Goal: Find specific page/section: Find specific page/section

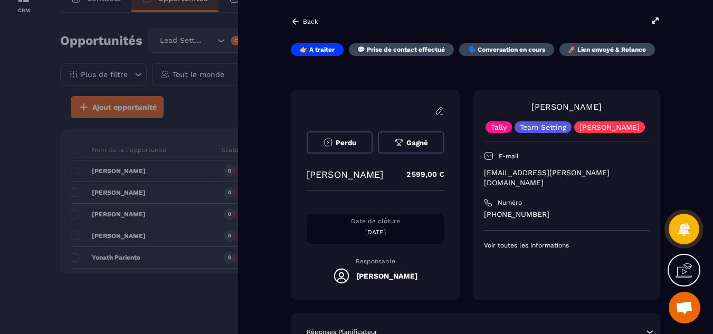
scroll to position [59, 0]
click at [652, 21] on icon at bounding box center [656, 21] width 10 height 10
click at [32, 204] on div at bounding box center [356, 167] width 713 height 334
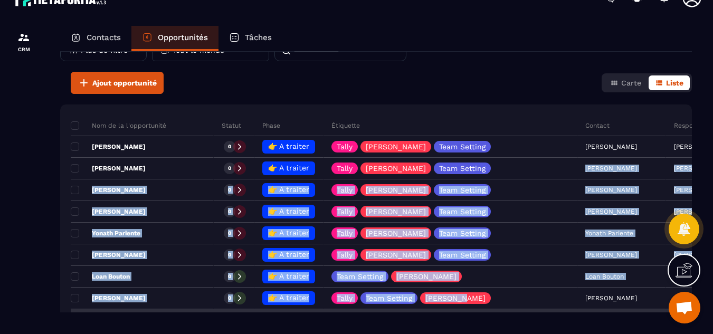
scroll to position [64, 0]
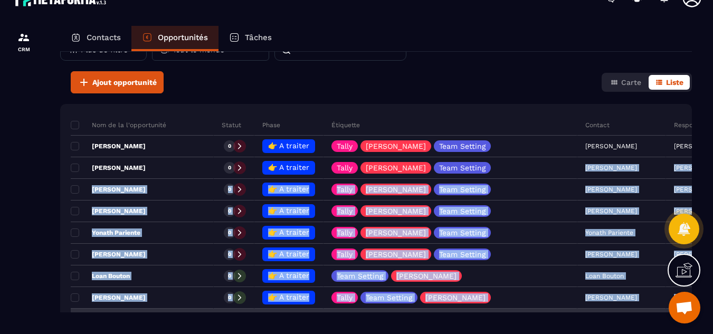
drag, startPoint x: 524, startPoint y: 184, endPoint x: 524, endPoint y: 312, distance: 128.3
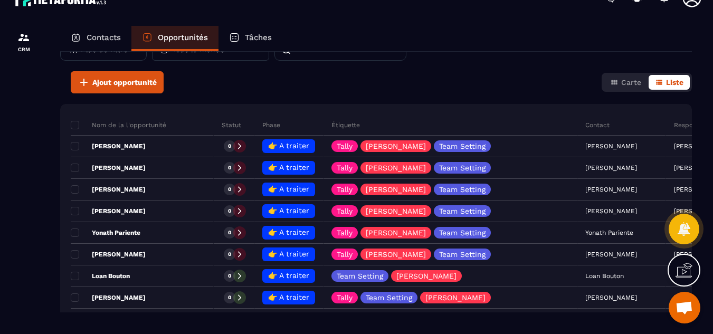
click at [511, 81] on div "Ajout opportunité Carte Liste" at bounding box center [376, 82] width 632 height 22
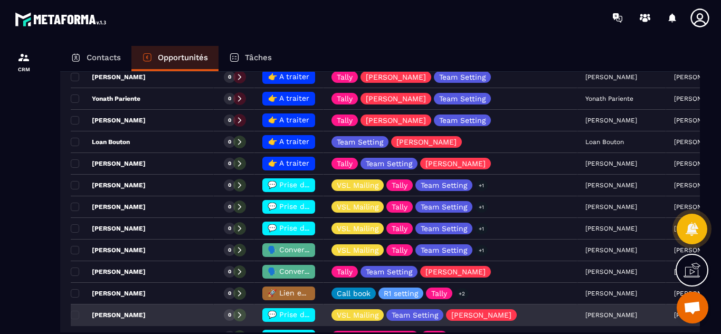
scroll to position [0, 0]
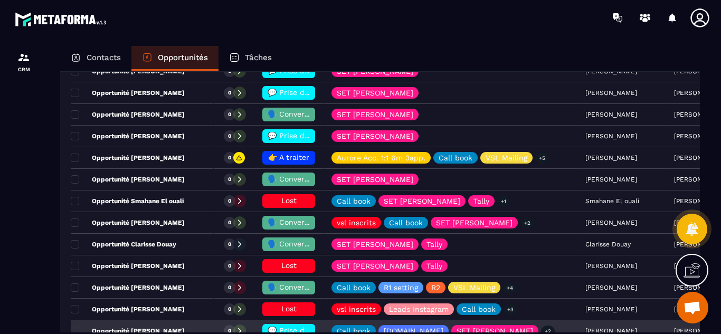
drag, startPoint x: 205, startPoint y: 247, endPoint x: 213, endPoint y: 324, distance: 78.0
click at [213, 324] on tbody "Nom de la l'opportunité Statut Phase Étiquette Contact Responsable Valeur Date …" at bounding box center [462, 159] width 782 height 974
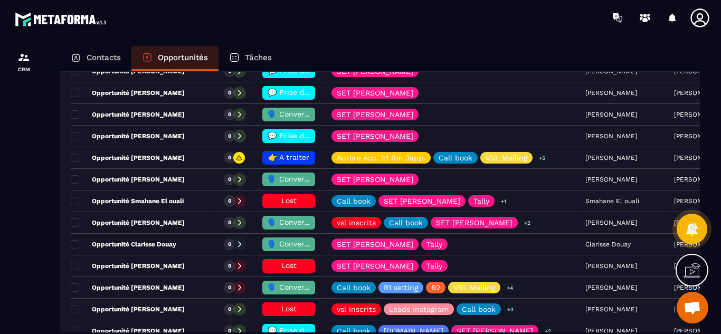
click at [0, 253] on div at bounding box center [24, 199] width 48 height 329
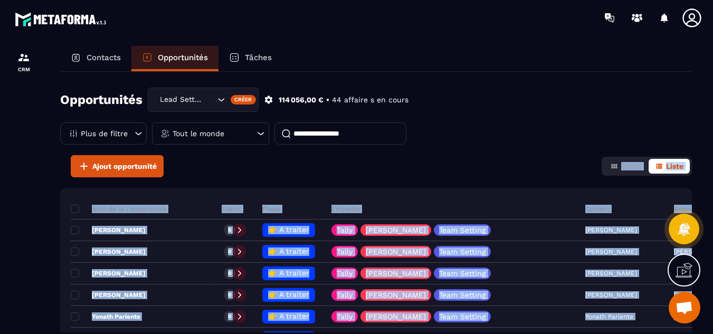
drag, startPoint x: 430, startPoint y: 286, endPoint x: 416, endPoint y: 174, distance: 112.9
click at [416, 174] on div "Opportunités Lead Setting Créer 114 056,00 € • 44 affaire s en cours Plus de fi…" at bounding box center [376, 202] width 632 height 261
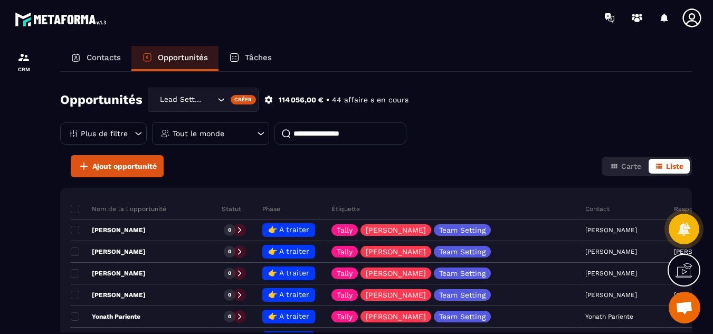
click at [473, 138] on div "Opportunités Lead Setting Créer 114 056,00 € • 44 affaire s en cours Plus de fi…" at bounding box center [376, 122] width 632 height 68
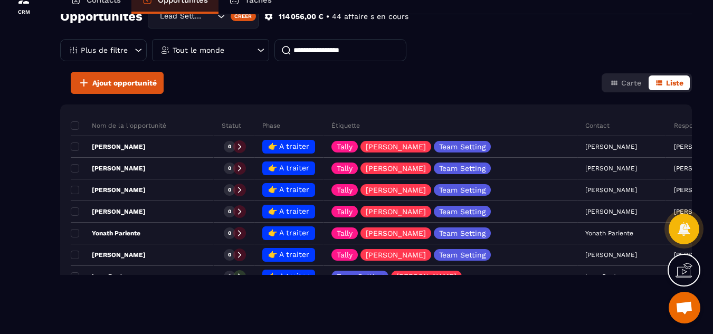
scroll to position [26, 0]
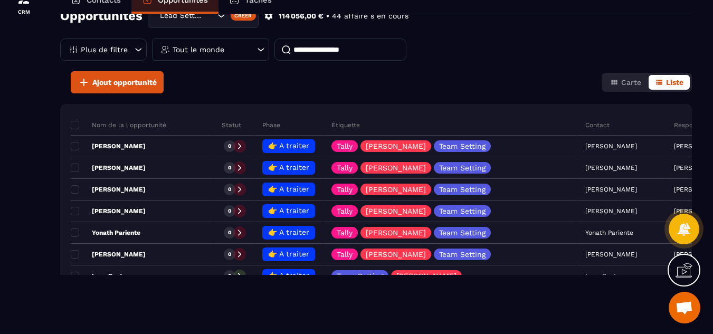
drag, startPoint x: 224, startPoint y: 242, endPoint x: 221, endPoint y: 275, distance: 32.3
click at [263, 52] on icon at bounding box center [261, 49] width 11 height 11
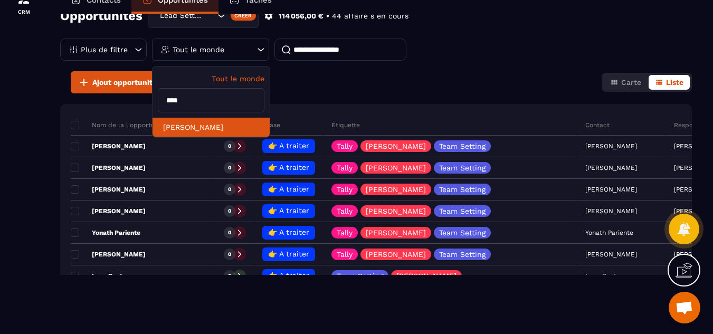
click at [218, 127] on li "[PERSON_NAME]" at bounding box center [211, 128] width 117 height 20
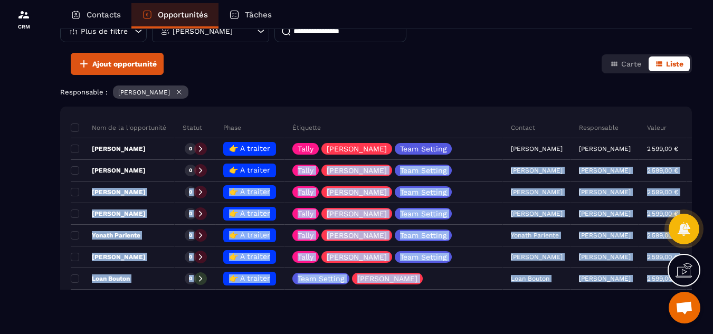
scroll to position [42, 0]
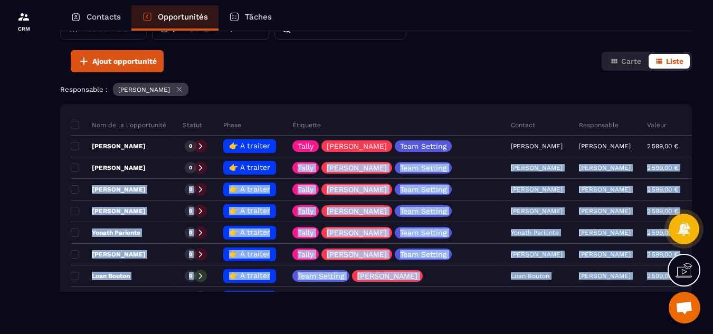
drag, startPoint x: 280, startPoint y: 201, endPoint x: 283, endPoint y: 292, distance: 90.3
click at [283, 292] on tbody "Nom de la l'opportunité Statut Phase Étiquette Contact Responsable Valeur Date …" at bounding box center [414, 288] width 687 height 346
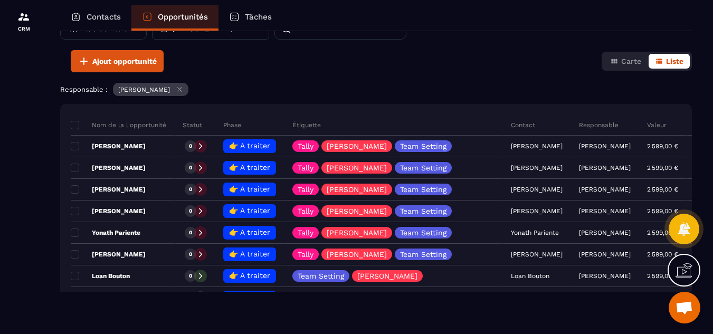
click at [427, 51] on div "Ajout opportunité Carte Liste" at bounding box center [376, 61] width 632 height 22
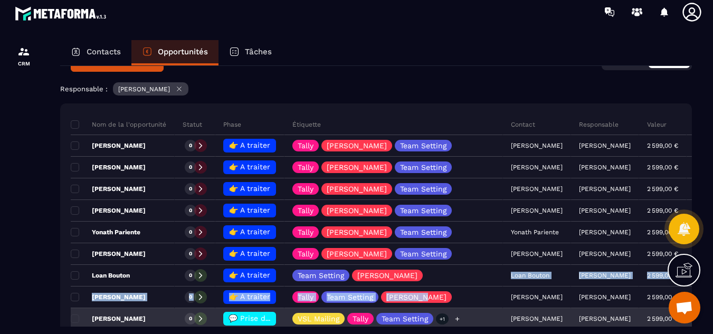
scroll to position [5, 0]
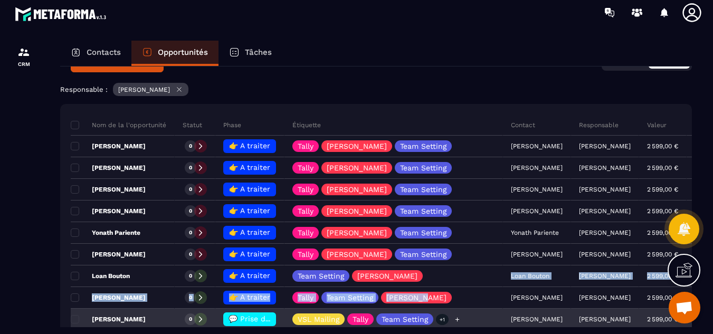
drag, startPoint x: 462, startPoint y: 279, endPoint x: 459, endPoint y: 327, distance: 48.2
click at [459, 327] on tbody "Nom de la l'opportunité Statut Phase Étiquette Contact Responsable Valeur Date …" at bounding box center [414, 288] width 687 height 346
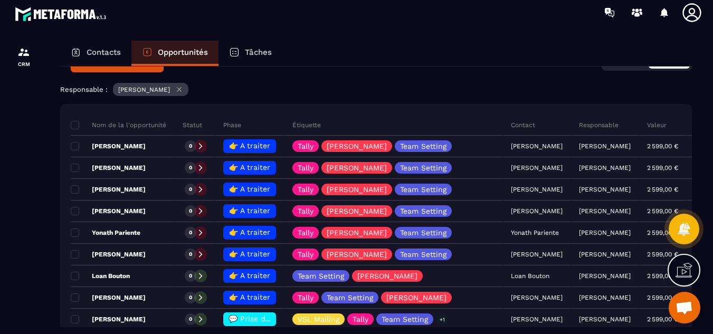
click at [427, 72] on div "Ajout opportunité Carte Liste" at bounding box center [376, 61] width 632 height 22
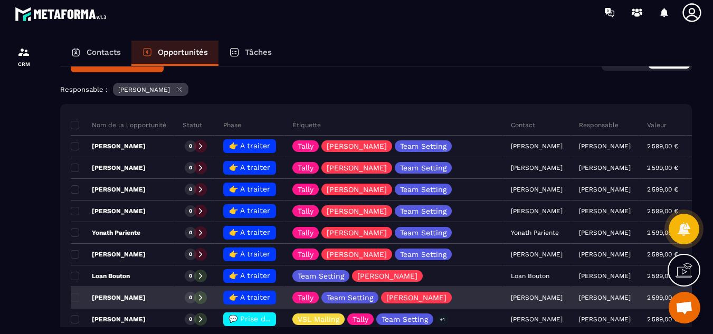
click at [117, 299] on p "[PERSON_NAME]" at bounding box center [108, 298] width 75 height 8
